Goal: Check status: Check status

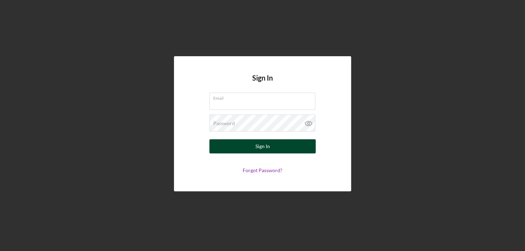
type input "[EMAIL_ADDRESS][DOMAIN_NAME]"
click at [264, 148] on div "Sign In" at bounding box center [262, 147] width 15 height 14
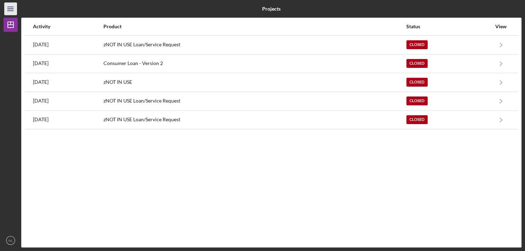
click at [12, 10] on icon "Icon/Menu" at bounding box center [11, 9] width 16 height 16
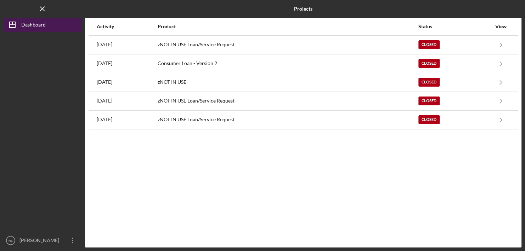
click at [26, 27] on div "Dashboard" at bounding box center [33, 26] width 24 height 16
click at [39, 11] on icon "Icon/Menu Close" at bounding box center [43, 9] width 16 height 16
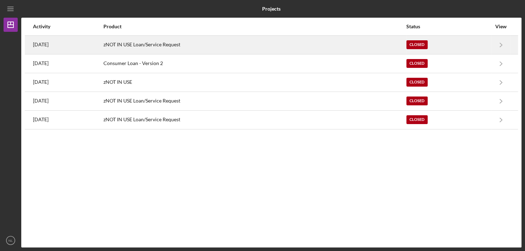
click at [428, 46] on div "Closed" at bounding box center [416, 44] width 21 height 9
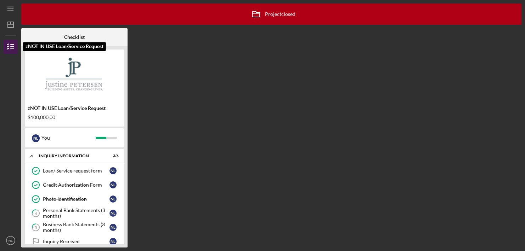
click at [16, 50] on icon "button" at bounding box center [11, 47] width 18 height 18
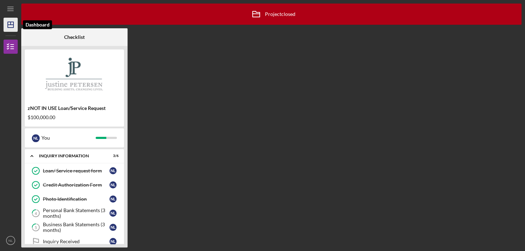
click at [11, 25] on icon "Icon/Dashboard" at bounding box center [11, 25] width 18 height 18
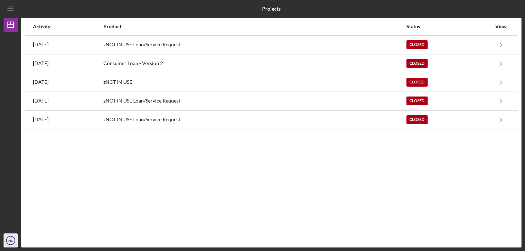
click at [9, 240] on text "NL" at bounding box center [11, 241] width 5 height 4
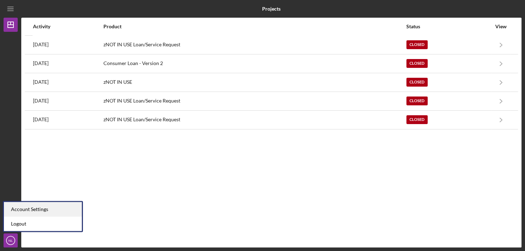
click at [13, 209] on div "Account Settings" at bounding box center [43, 209] width 78 height 15
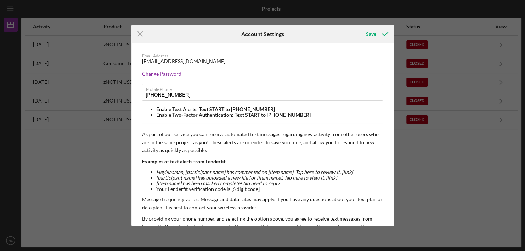
scroll to position [65, 0]
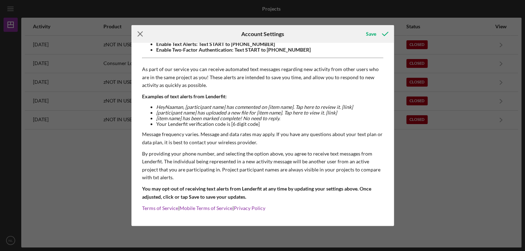
click at [141, 33] on icon "Icon/Menu Close" at bounding box center [140, 34] width 18 height 18
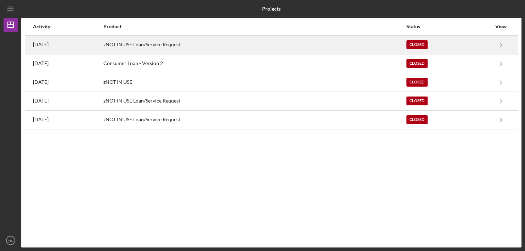
click at [149, 47] on div "zNOT IN USE Loan/Service Request" at bounding box center [254, 45] width 302 height 18
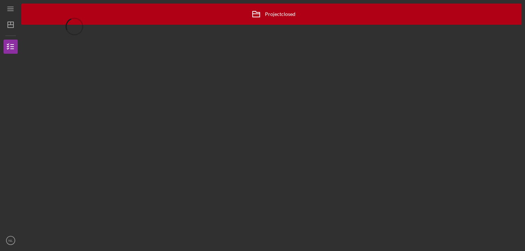
click at [149, 47] on div "Icon/Archived Project closed Icon/Info" at bounding box center [271, 126] width 500 height 244
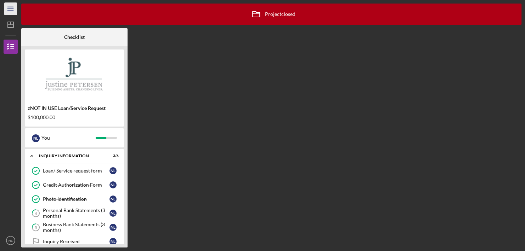
click at [9, 8] on icon "Icon/Menu" at bounding box center [11, 9] width 16 height 16
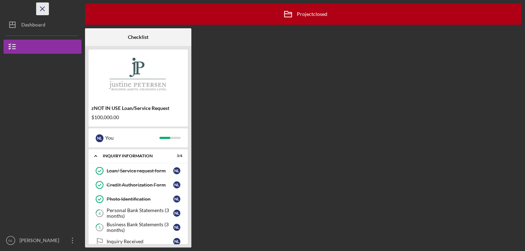
click at [43, 7] on icon "Icon/Menu Close" at bounding box center [43, 9] width 16 height 16
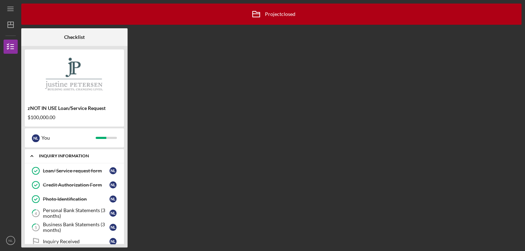
scroll to position [11, 0]
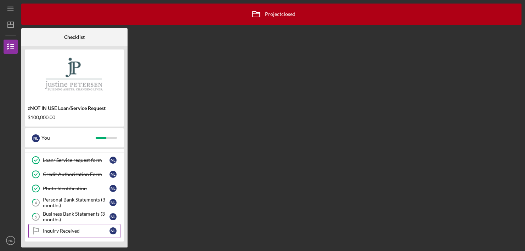
click at [74, 233] on link "Inquiry Received Inquiry Received N L" at bounding box center [74, 231] width 92 height 14
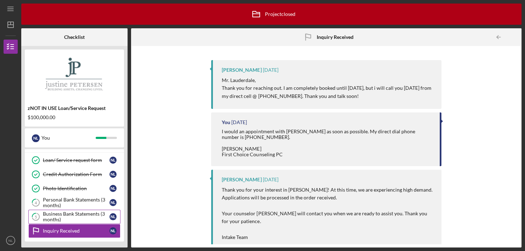
click at [75, 215] on div "Business Bank Statements (3 months)" at bounding box center [76, 216] width 67 height 11
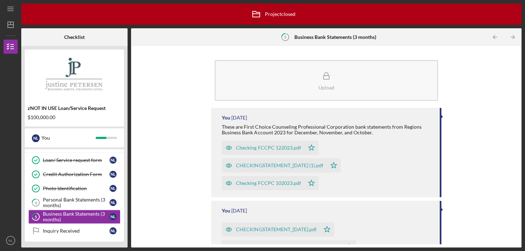
click at [251, 146] on div "Checking FCCPC 122023.pdf" at bounding box center [268, 148] width 65 height 6
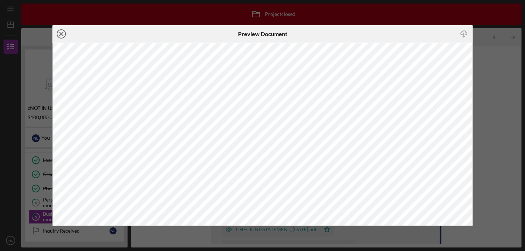
click at [60, 35] on line at bounding box center [62, 34] width 4 height 4
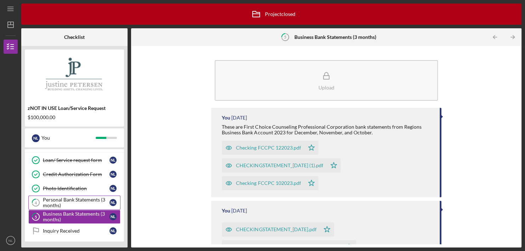
click at [78, 201] on div "Personal Bank Statements (3 months)" at bounding box center [76, 202] width 67 height 11
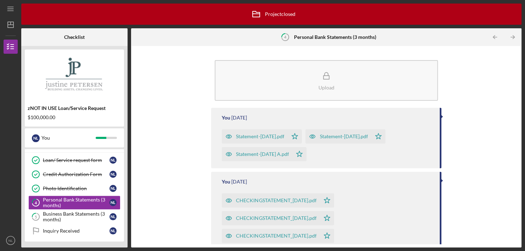
click at [256, 150] on div "Statement-August 2024 A.pdf" at bounding box center [257, 154] width 70 height 14
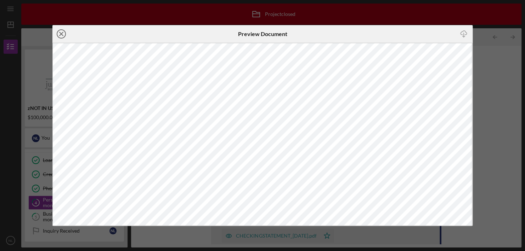
click at [61, 33] on line at bounding box center [62, 34] width 4 height 4
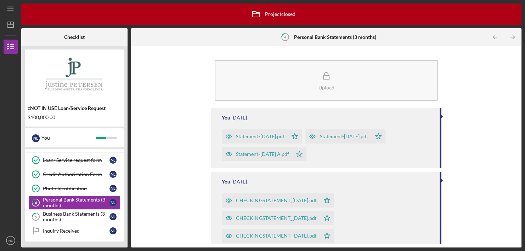
click at [118, 69] on img at bounding box center [74, 74] width 99 height 43
